Goal: Transaction & Acquisition: Book appointment/travel/reservation

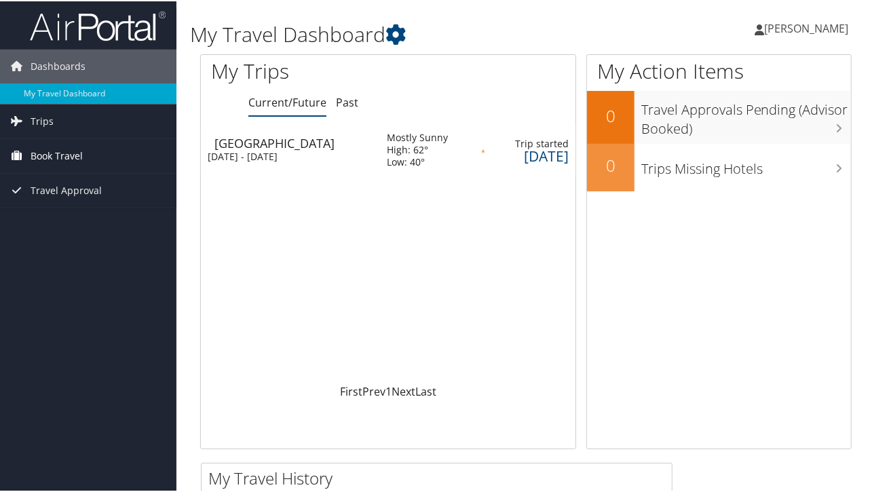
click at [59, 156] on span "Book Travel" at bounding box center [57, 155] width 52 height 34
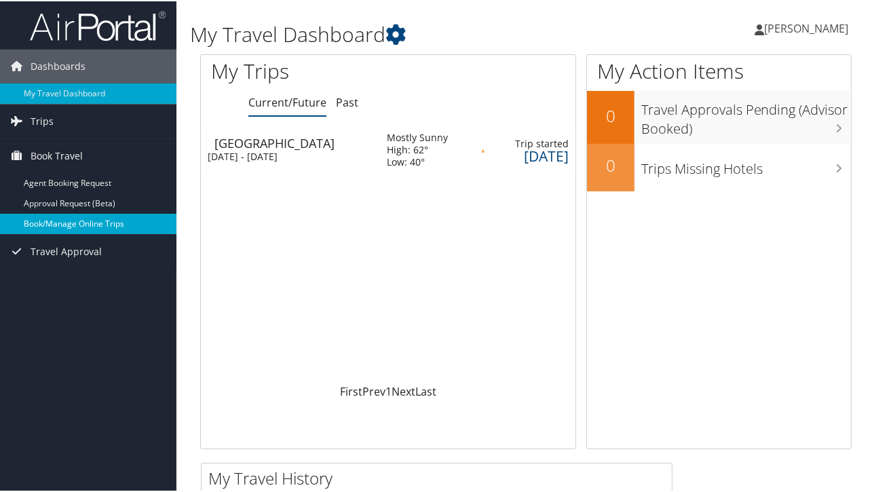
click at [83, 225] on link "Book/Manage Online Trips" at bounding box center [88, 222] width 176 height 20
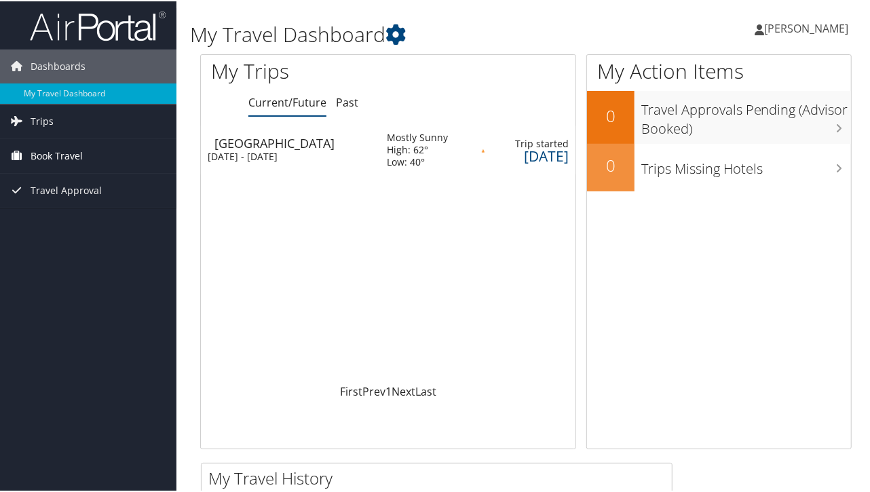
click at [53, 155] on span "Book Travel" at bounding box center [57, 155] width 52 height 34
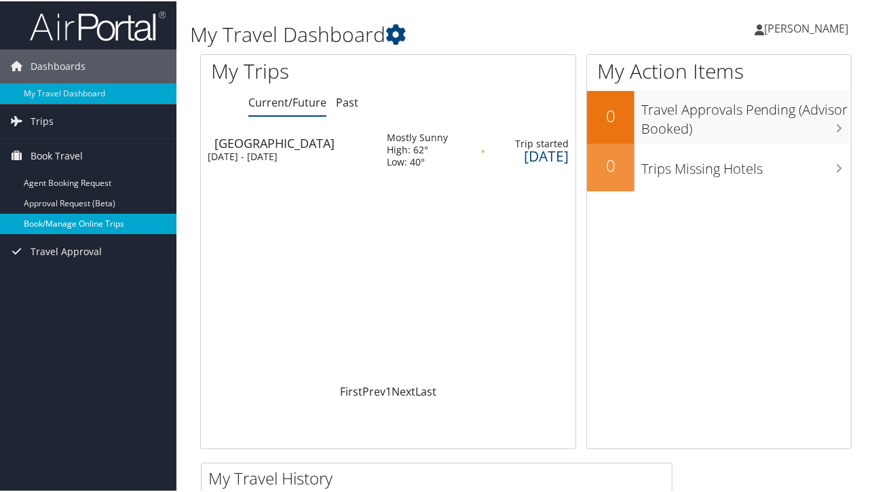
click at [71, 215] on link "Book/Manage Online Trips" at bounding box center [88, 222] width 176 height 20
